Goal: Communication & Community: Answer question/provide support

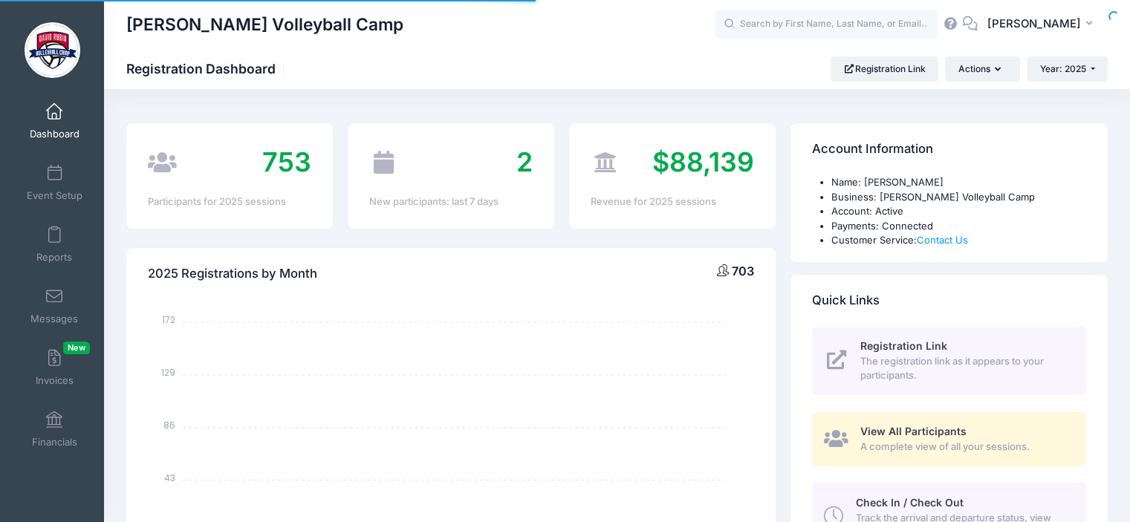
select select
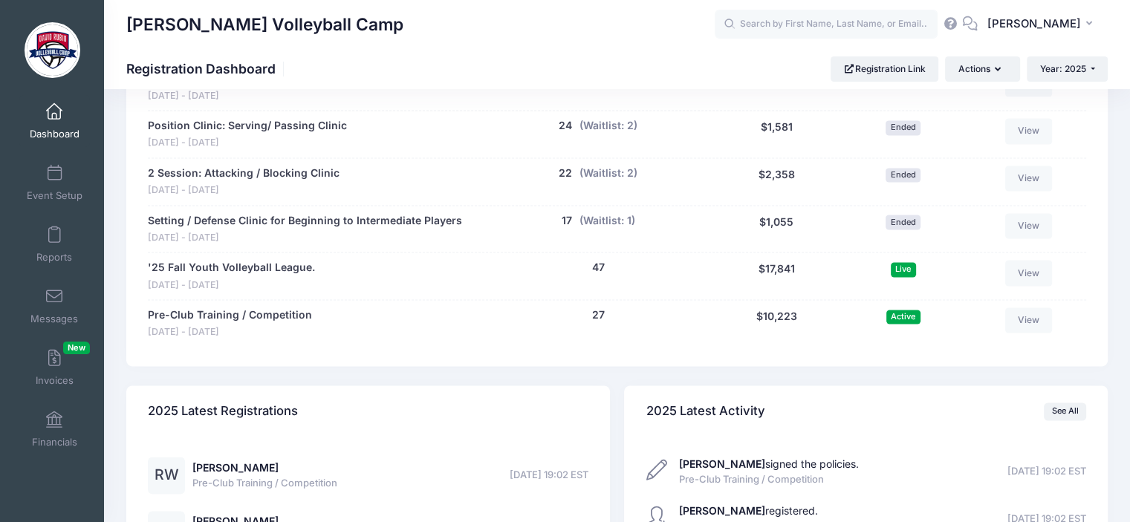
scroll to position [2019, 0]
click at [252, 311] on link "Pre-Club Training / Competition" at bounding box center [230, 315] width 164 height 16
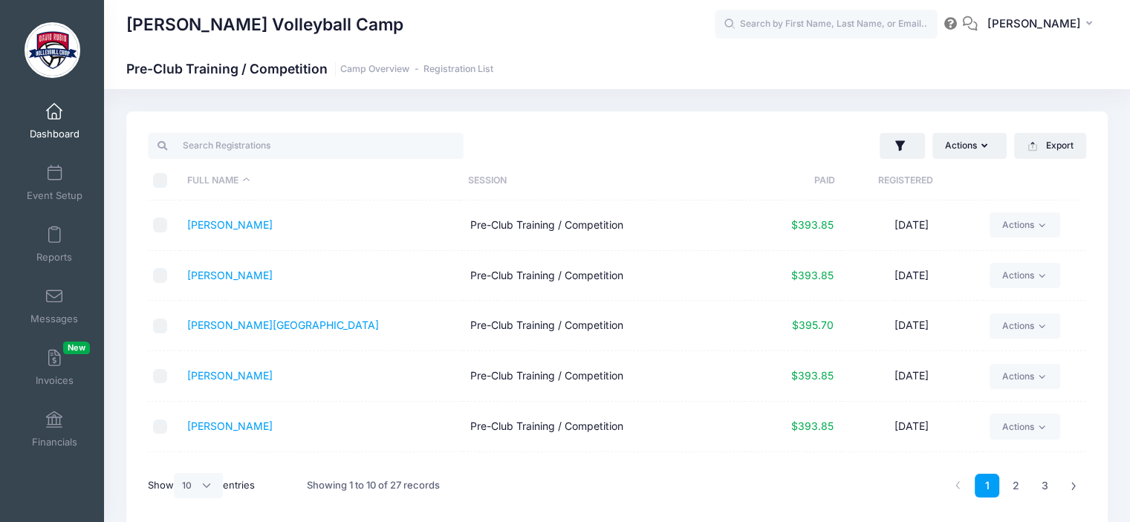
scroll to position [62, 0]
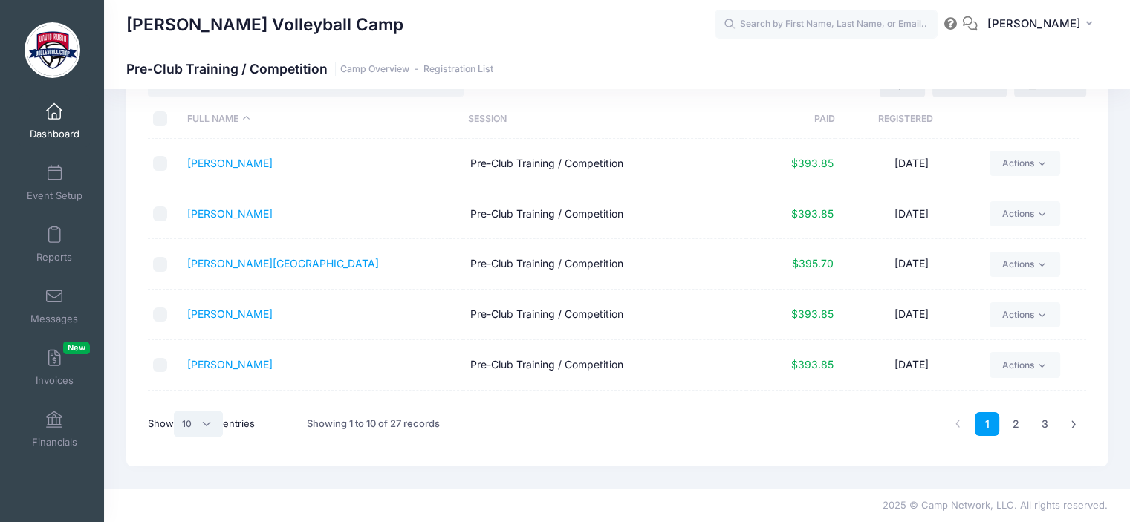
click at [210, 426] on select "All 10 25 50" at bounding box center [198, 423] width 49 height 25
select select "-1"
click at [176, 411] on select "All 10 25 50" at bounding box center [198, 423] width 49 height 25
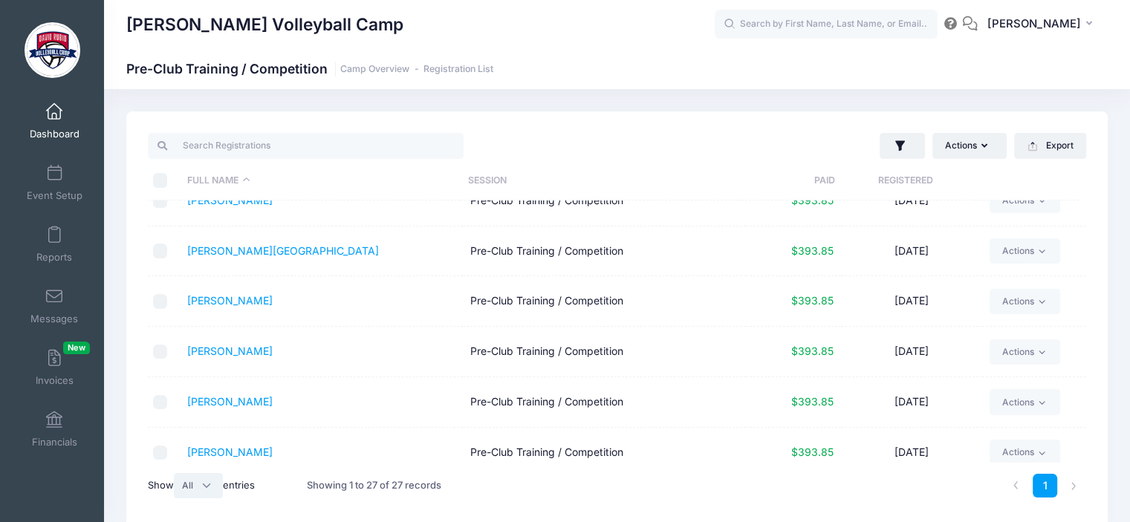
scroll to position [1093, 0]
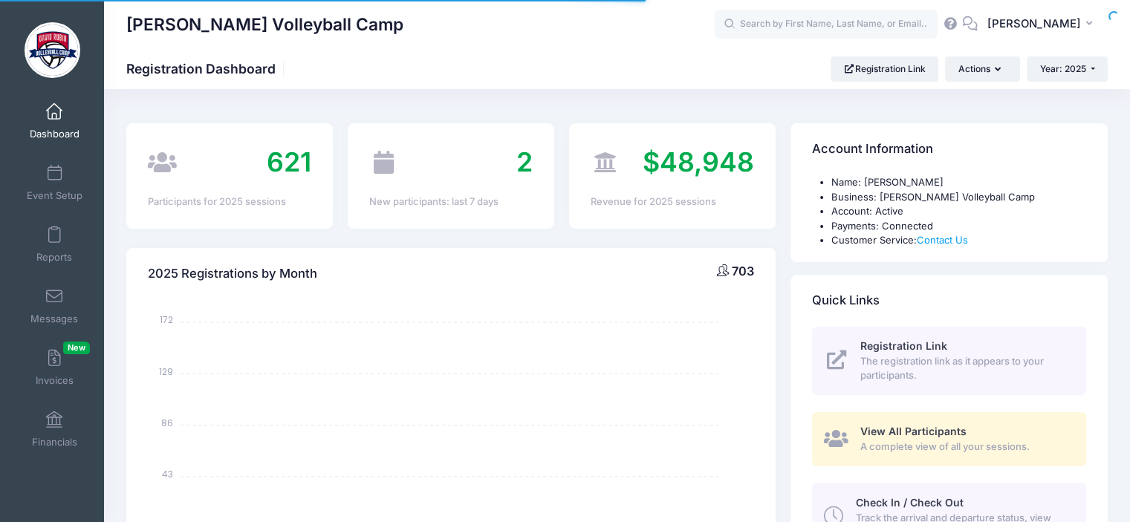
select select
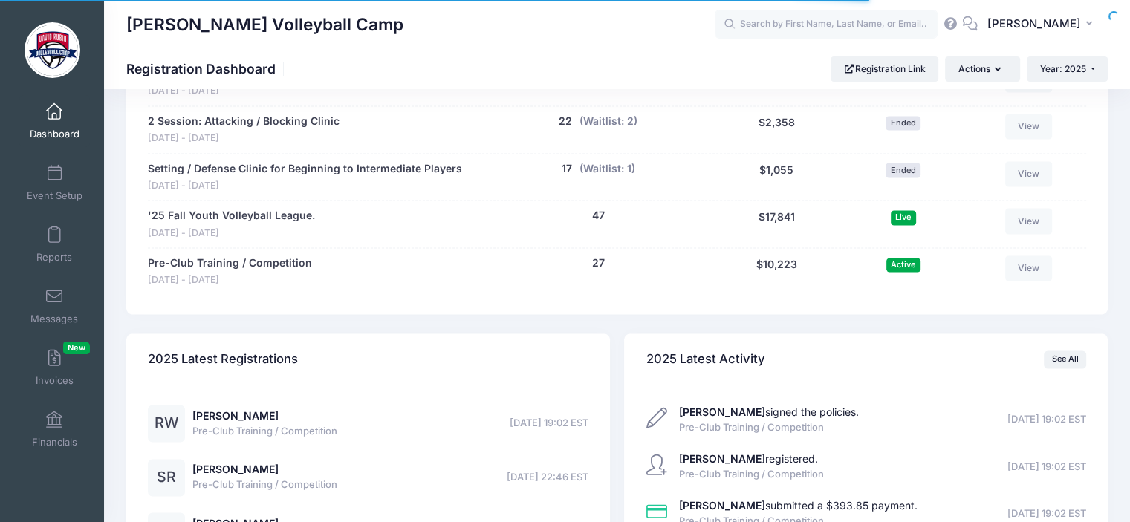
scroll to position [2019, 0]
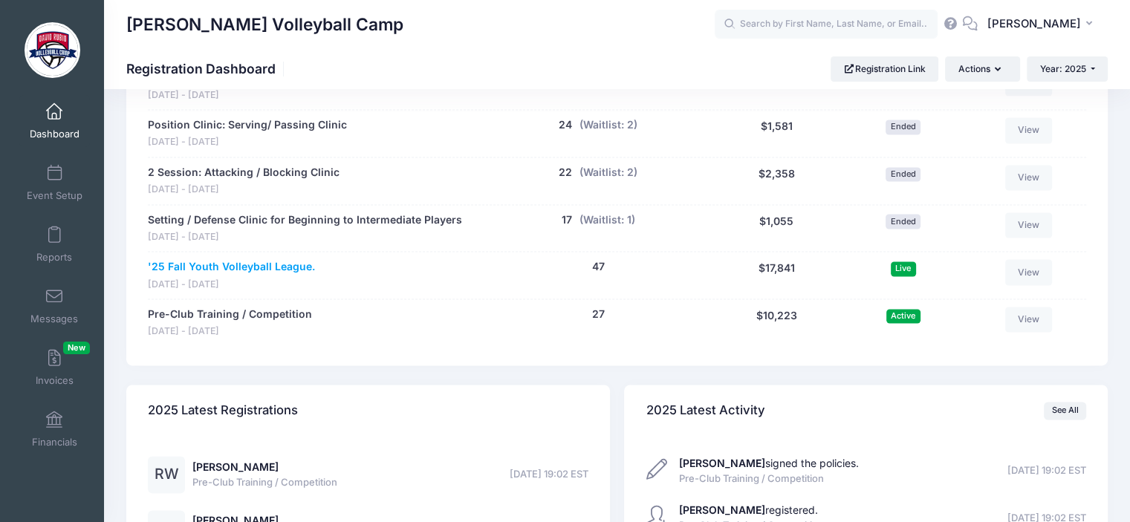
click at [284, 262] on link "'25 Fall Youth Volleyball League." at bounding box center [231, 267] width 167 height 16
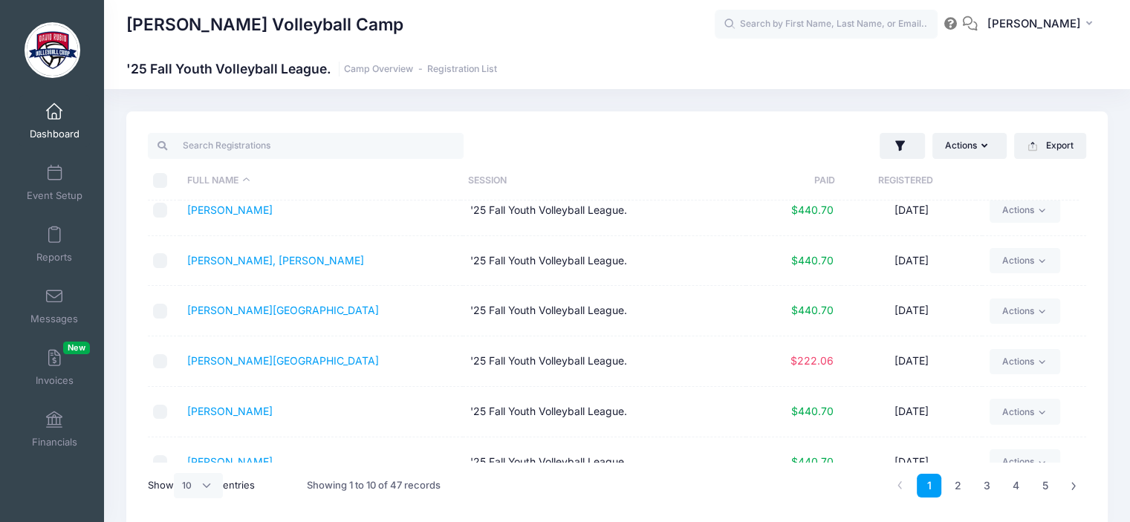
scroll to position [30, 0]
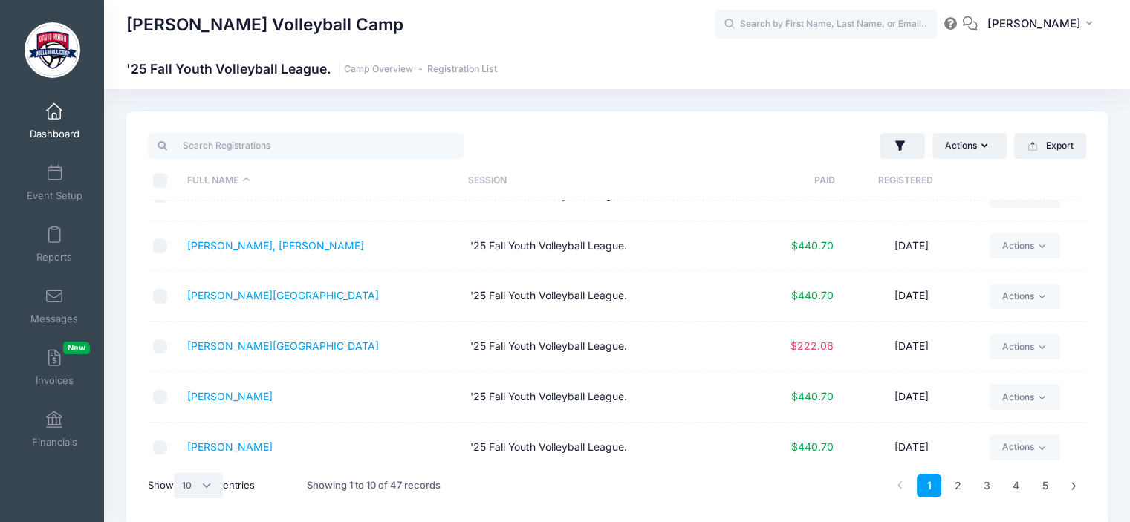
click at [206, 491] on select "All 10 25 50" at bounding box center [198, 485] width 49 height 25
select select "-1"
click at [176, 473] on select "All 10 25 50" at bounding box center [198, 485] width 49 height 25
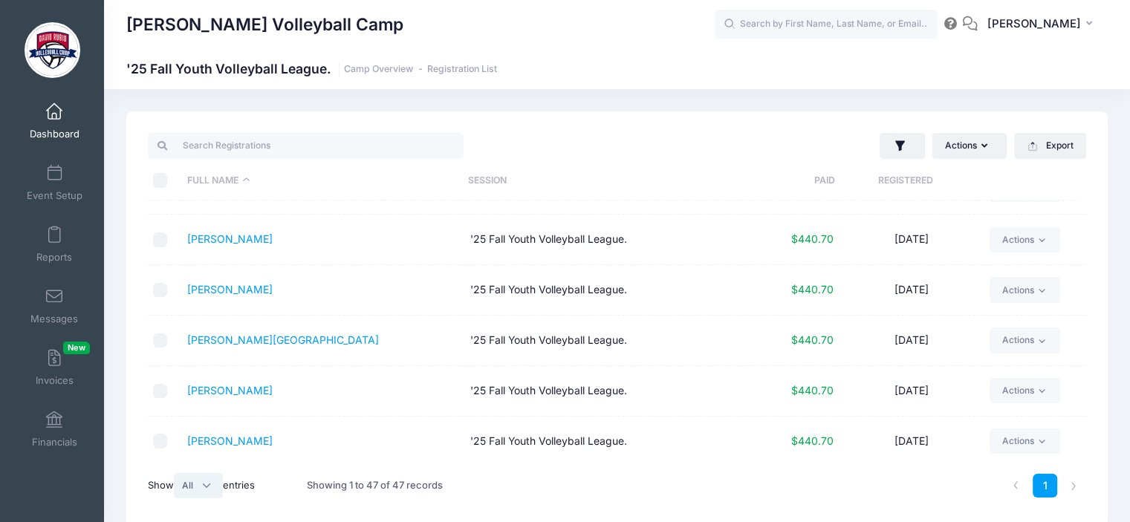
scroll to position [1296, 0]
click at [251, 335] on link "Meshirer, Dalia" at bounding box center [283, 339] width 192 height 13
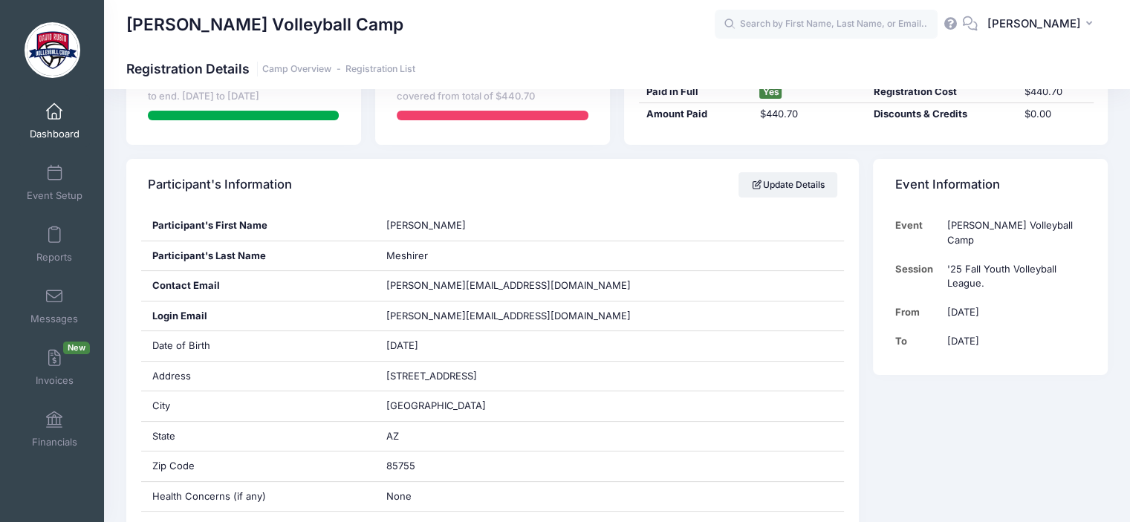
scroll to position [195, 0]
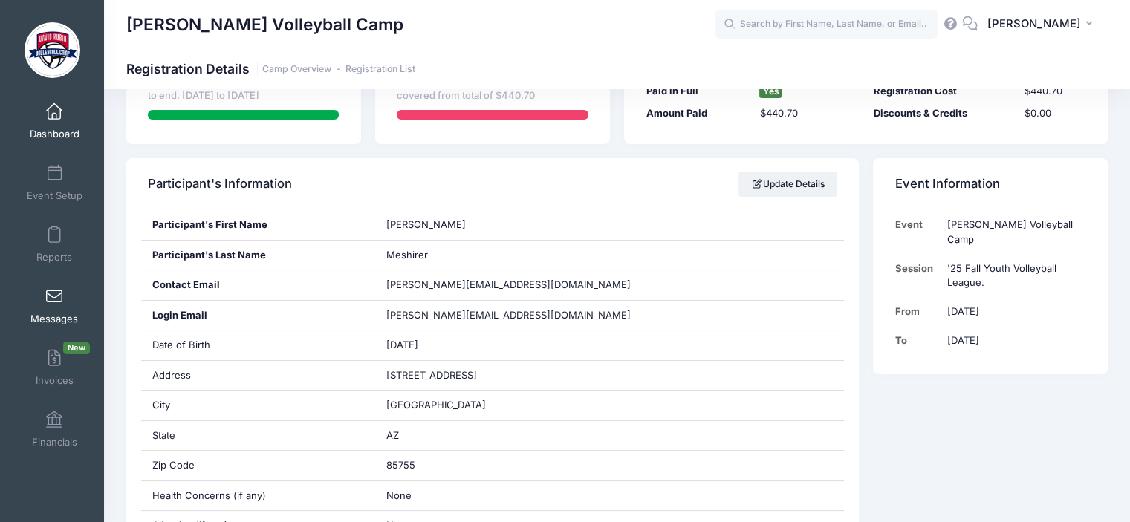
click at [54, 300] on span at bounding box center [54, 297] width 0 height 16
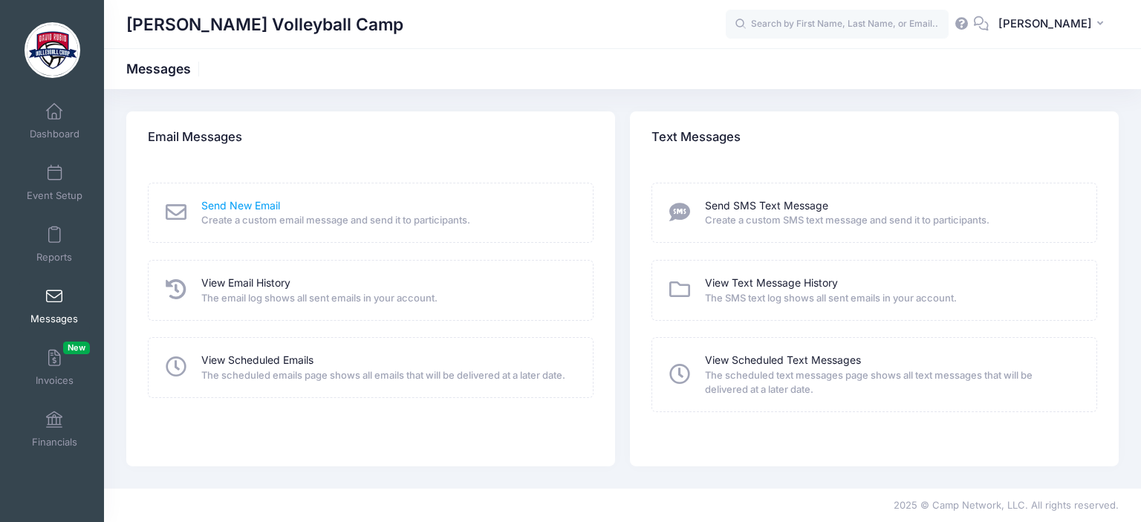
click at [217, 204] on link "Send New Email" at bounding box center [240, 206] width 79 height 16
